Goal: Find contact information: Find contact information

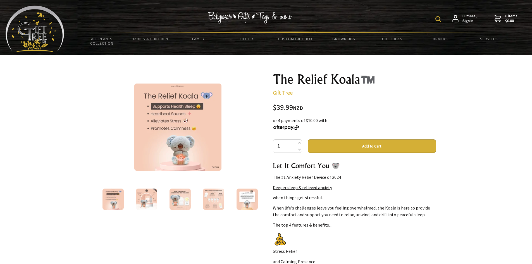
click at [175, 195] on img at bounding box center [180, 199] width 21 height 21
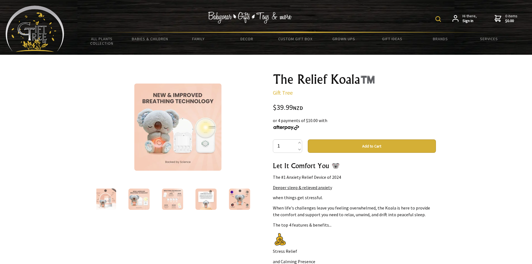
click at [207, 196] on img at bounding box center [205, 199] width 21 height 21
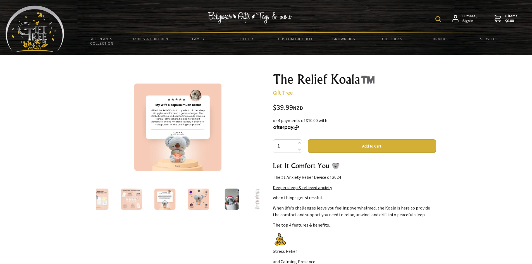
click at [228, 198] on img at bounding box center [232, 199] width 14 height 21
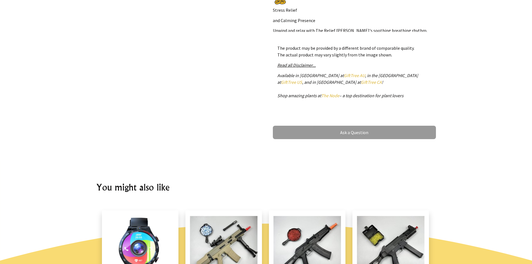
scroll to position [685, 0]
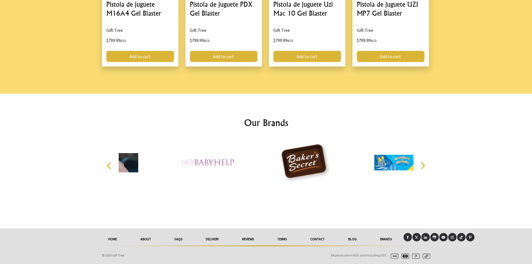
click at [319, 240] on link "Contact" at bounding box center [318, 239] width 38 height 12
